Goal: Find specific page/section: Find specific page/section

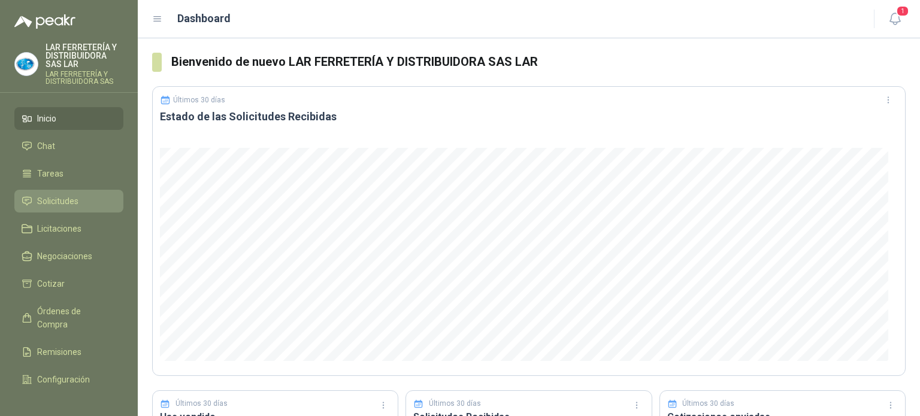
click at [65, 201] on span "Solicitudes" at bounding box center [57, 201] width 41 height 13
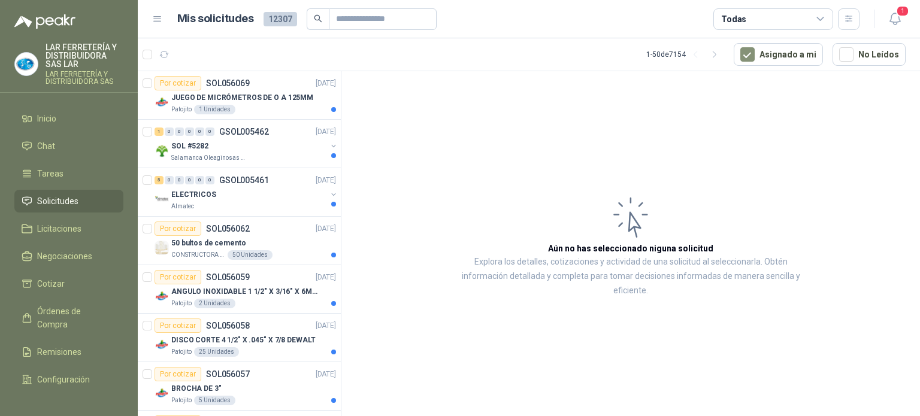
click at [776, 16] on div "Todas" at bounding box center [773, 19] width 120 height 22
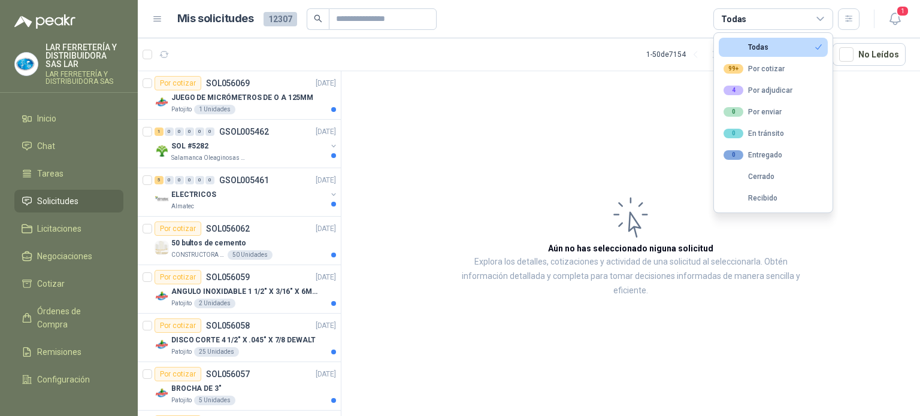
click at [663, 34] on header "Mis solicitudes 12307 Todas 1" at bounding box center [529, 19] width 782 height 38
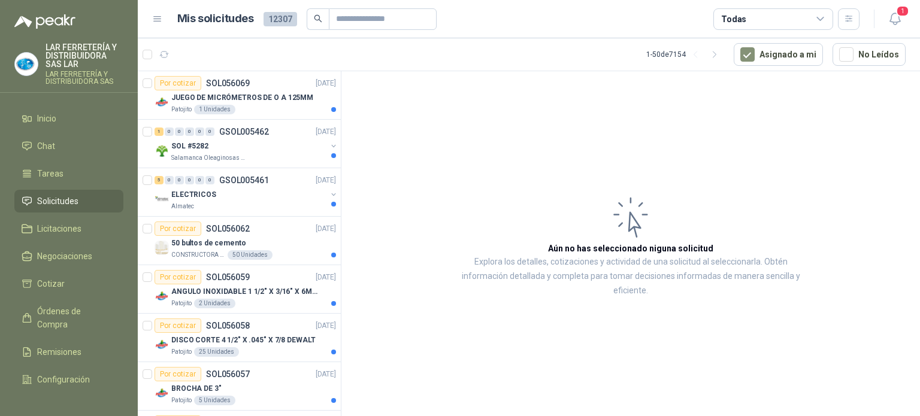
click at [726, 9] on div "Todas" at bounding box center [773, 19] width 120 height 22
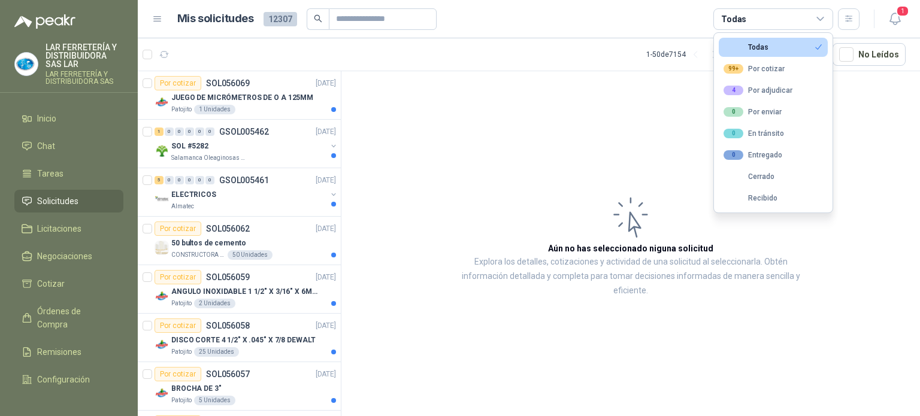
click at [562, 40] on article "1 - 50 de 7154 Asignado a mi No Leídos" at bounding box center [529, 54] width 782 height 32
